Goal: Go to known website: Access a specific website the user already knows

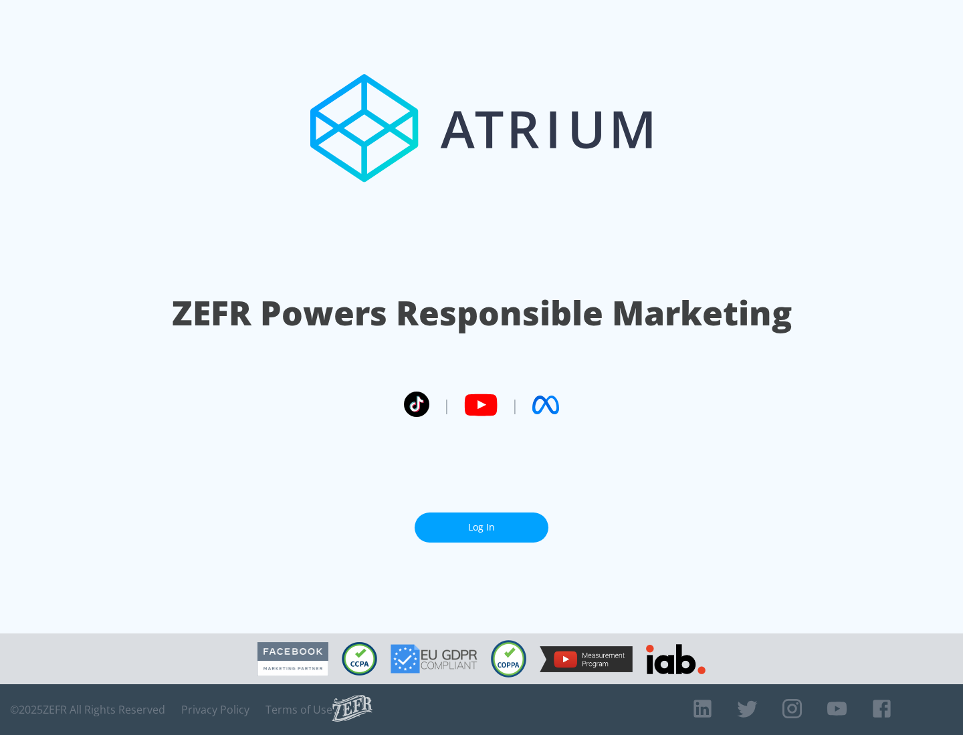
click at [481, 527] on link "Log In" at bounding box center [481, 528] width 134 height 30
